Goal: Task Accomplishment & Management: Manage account settings

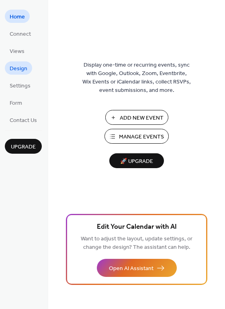
click at [20, 69] on span "Design" at bounding box center [19, 69] width 18 height 8
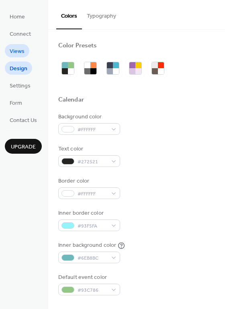
click at [18, 50] on span "Views" at bounding box center [17, 51] width 15 height 8
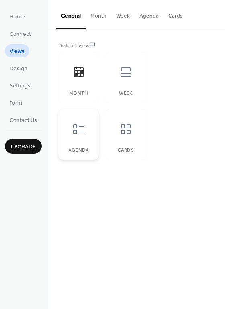
click at [76, 127] on icon at bounding box center [78, 129] width 13 height 13
click at [98, 13] on button "Month" at bounding box center [99, 14] width 26 height 29
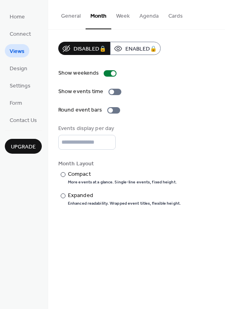
click at [80, 14] on button "General" at bounding box center [70, 14] width 29 height 29
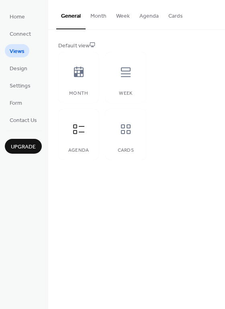
click at [155, 18] on button "Agenda" at bounding box center [149, 14] width 29 height 29
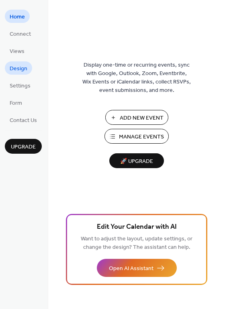
click at [24, 70] on span "Design" at bounding box center [19, 69] width 18 height 8
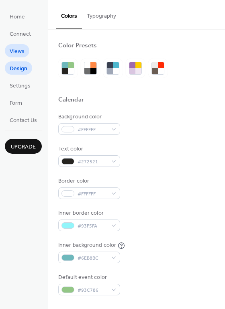
click at [16, 54] on span "Views" at bounding box center [17, 51] width 15 height 8
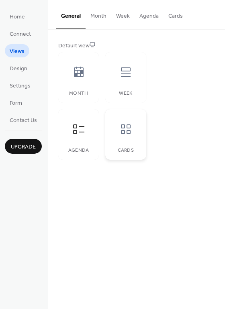
click at [119, 135] on icon at bounding box center [125, 129] width 13 height 13
click at [132, 128] on div at bounding box center [126, 129] width 24 height 24
click at [70, 83] on div at bounding box center [79, 72] width 24 height 24
click at [109, 15] on button "Month" at bounding box center [99, 14] width 26 height 29
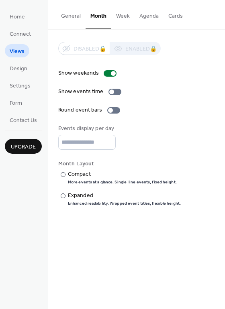
click at [67, 18] on button "General" at bounding box center [70, 14] width 29 height 29
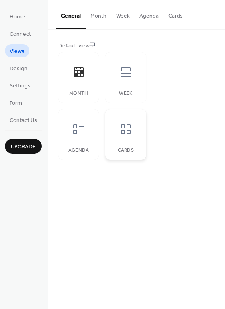
click at [128, 139] on div at bounding box center [126, 129] width 24 height 24
